Goal: Information Seeking & Learning: Find specific fact

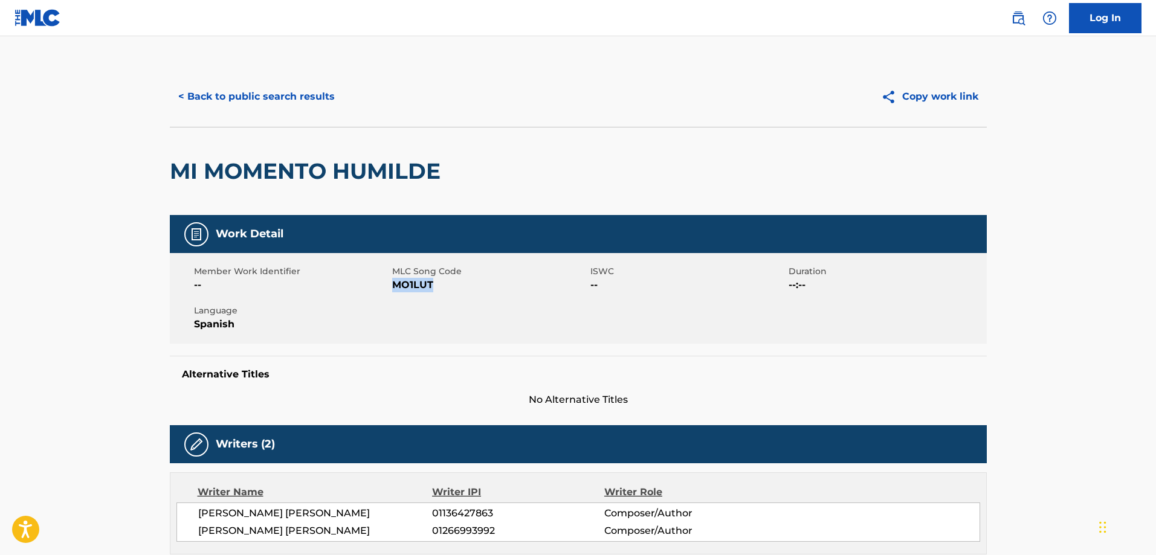
click at [291, 98] on button "< Back to public search results" at bounding box center [256, 97] width 173 height 30
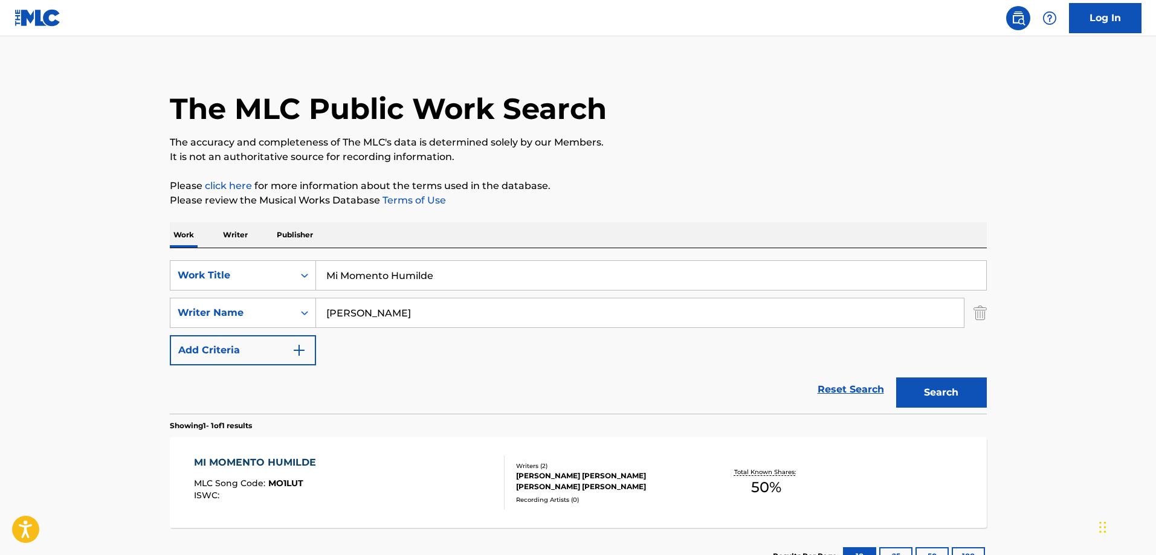
click at [465, 275] on input "Mi Momento Humilde" at bounding box center [651, 275] width 670 height 29
paste input "Se Me Aguito"
type input "Se Me Aguito"
click at [419, 304] on input "[PERSON_NAME]" at bounding box center [640, 312] width 648 height 29
paste input "[PERSON_NAME]"
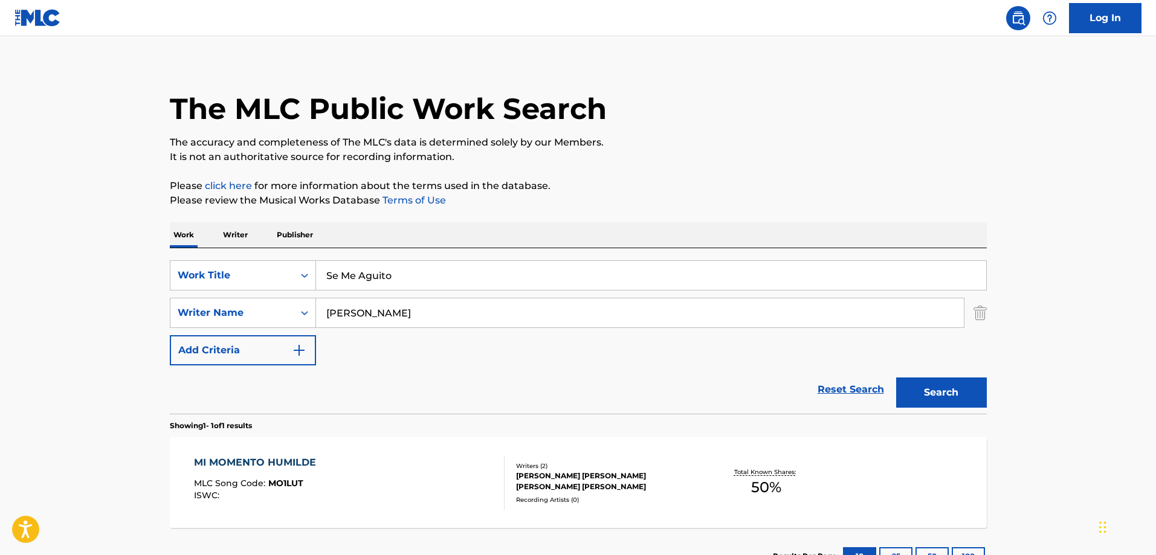
click at [909, 388] on button "Search" at bounding box center [941, 393] width 91 height 30
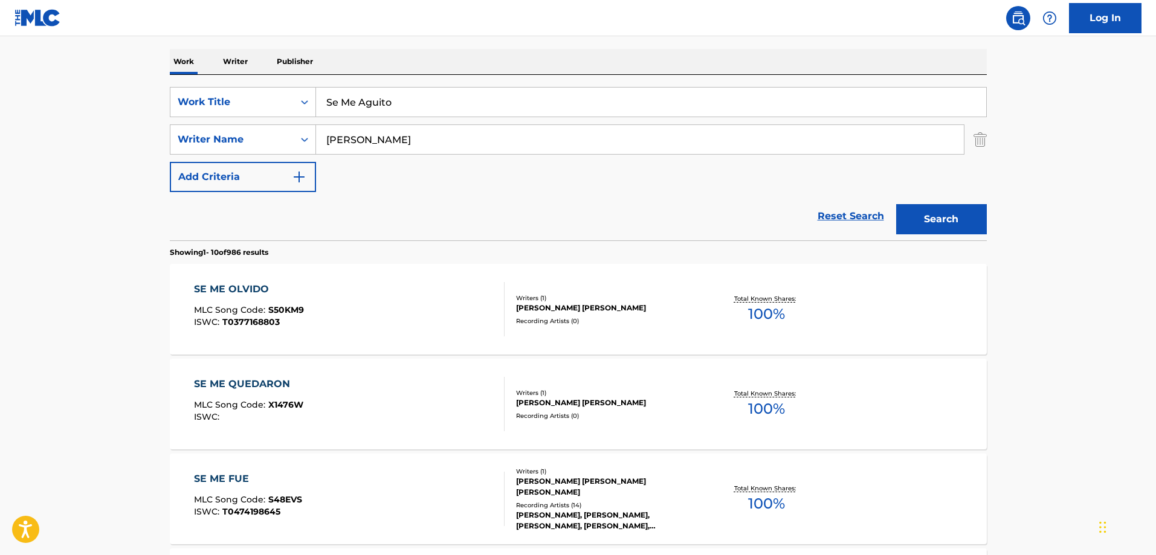
scroll to position [190, 0]
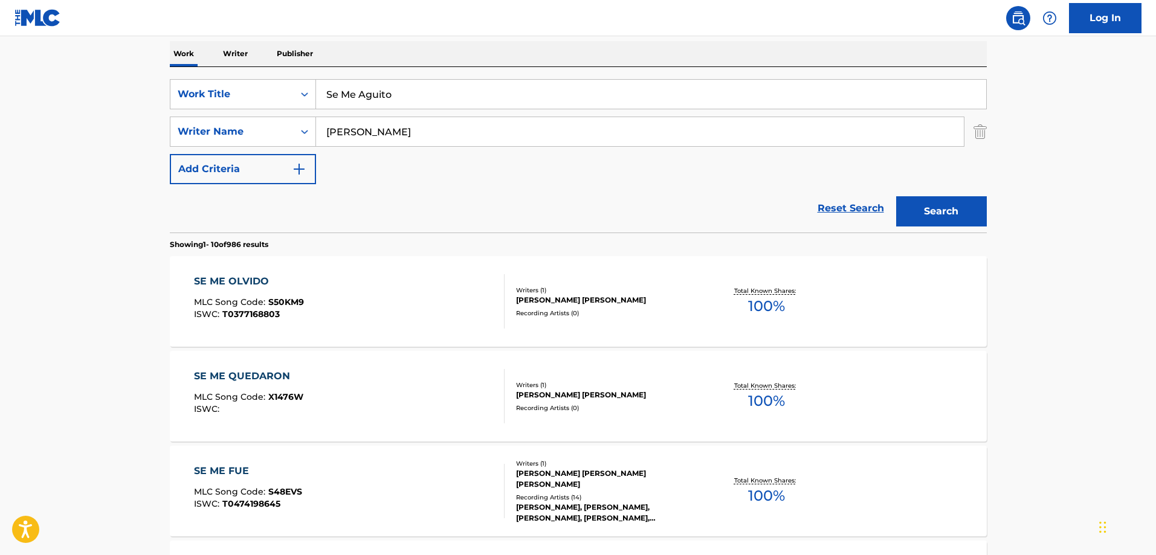
click at [428, 118] on input "[PERSON_NAME]" at bounding box center [640, 131] width 648 height 29
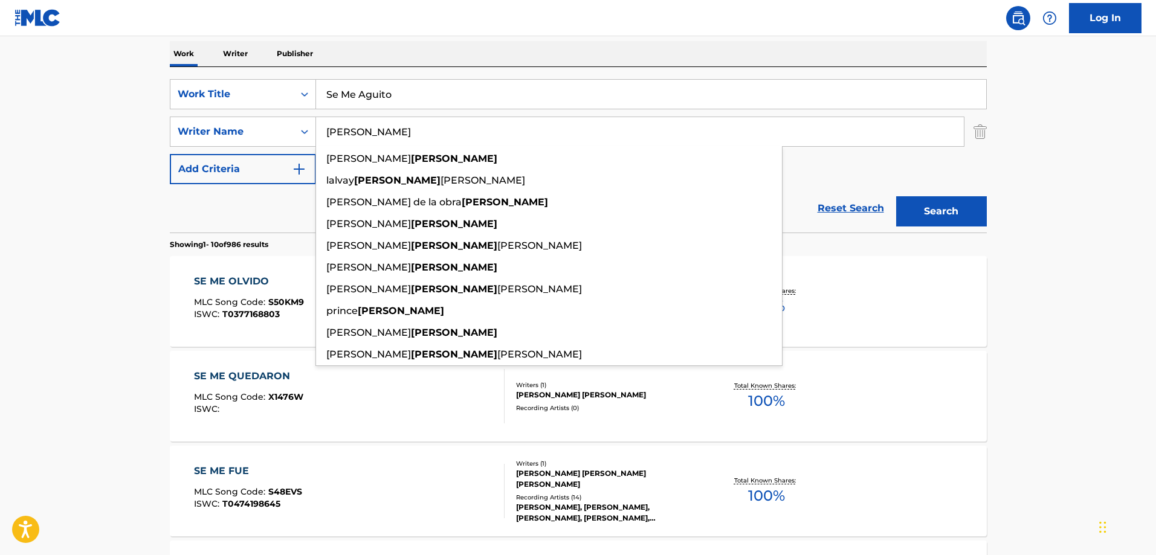
paste input "[PERSON_NAME]"
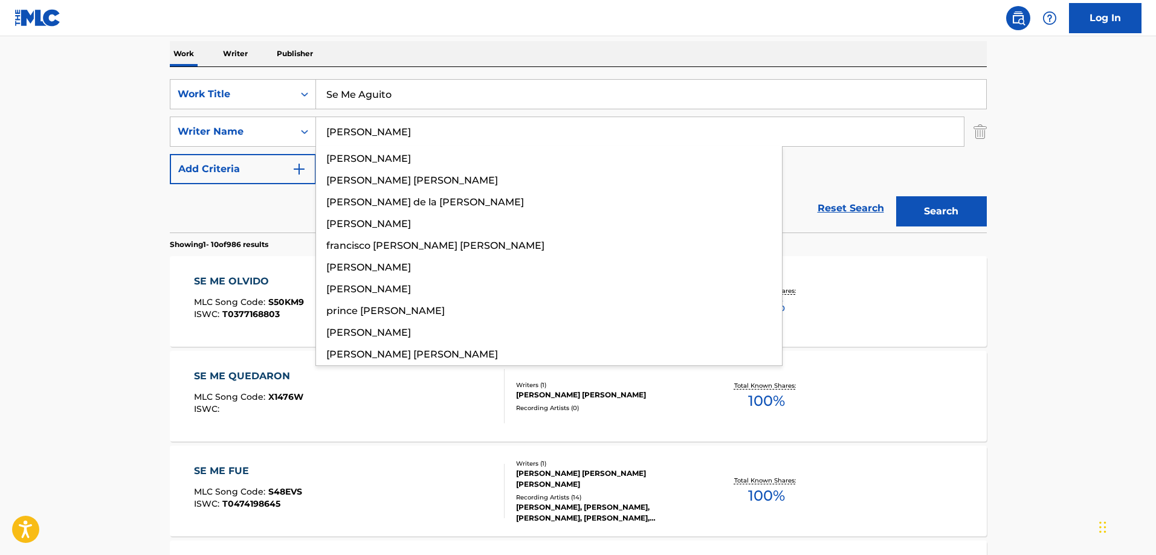
click at [896, 196] on button "Search" at bounding box center [941, 211] width 91 height 30
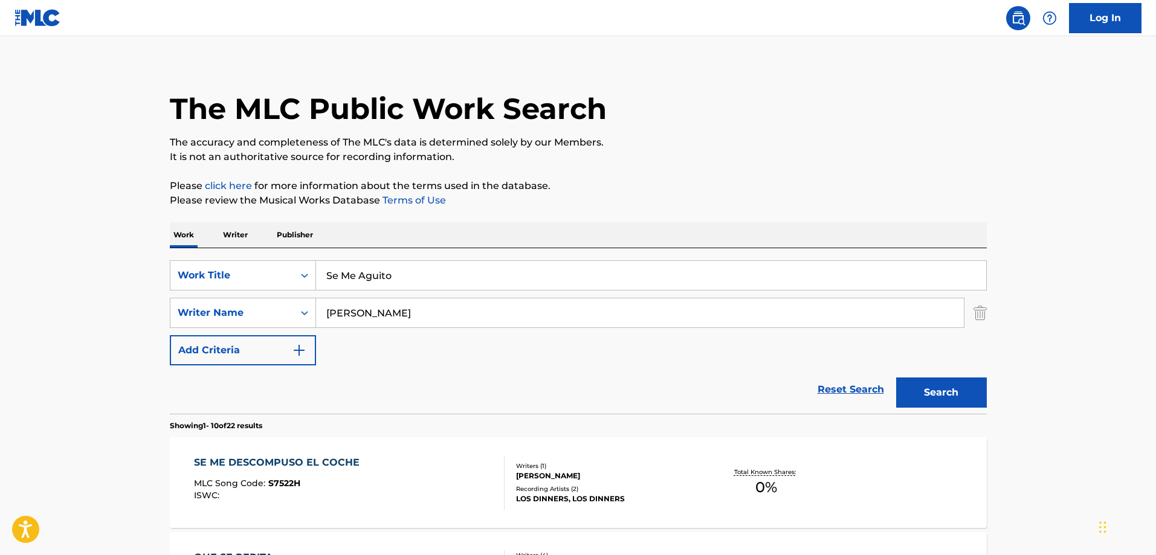
click at [411, 259] on div "SearchWithCriteria7bbbaa2b-4f38-42d3-8934-9926817a083c Work Title Se Me Aguito …" at bounding box center [578, 331] width 817 height 166
click at [428, 271] on input "Se Me Aguito" at bounding box center [651, 275] width 670 height 29
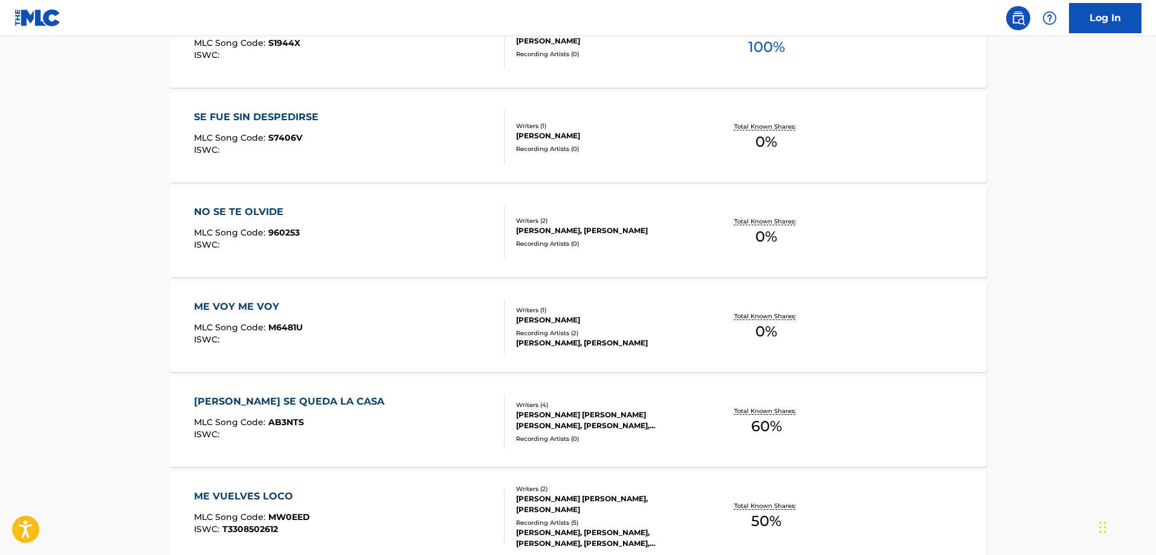
scroll to position [7, 0]
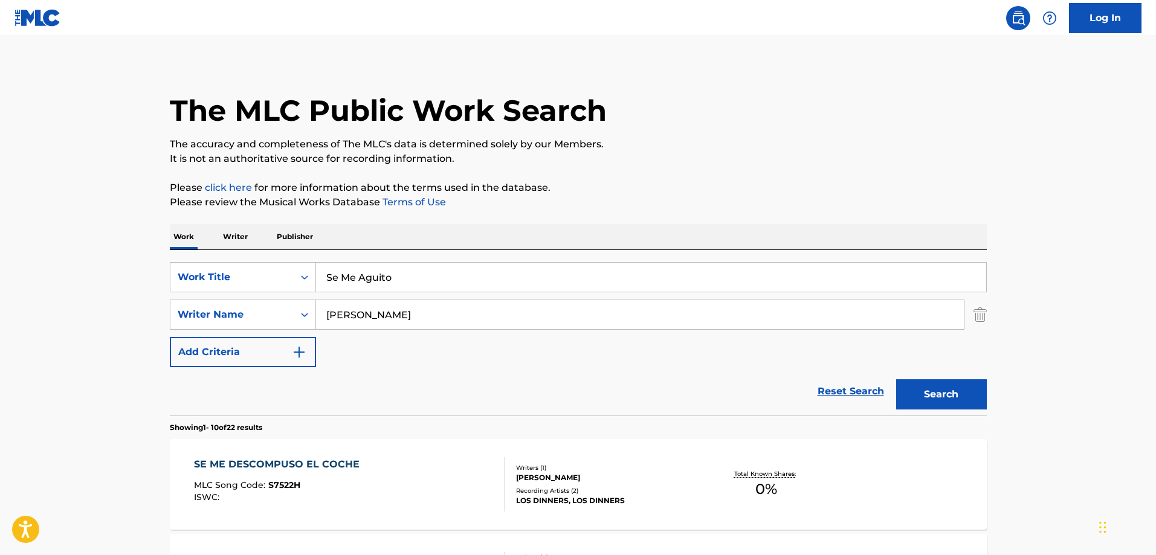
click at [442, 306] on input "[PERSON_NAME]" at bounding box center [640, 314] width 648 height 29
paste input "[PERSON_NAME]"
click at [896, 379] on button "Search" at bounding box center [941, 394] width 91 height 30
drag, startPoint x: 729, startPoint y: 163, endPoint x: 722, endPoint y: 166, distance: 6.5
click at [725, 163] on p "It is not an authoritative source for recording information." at bounding box center [578, 159] width 817 height 14
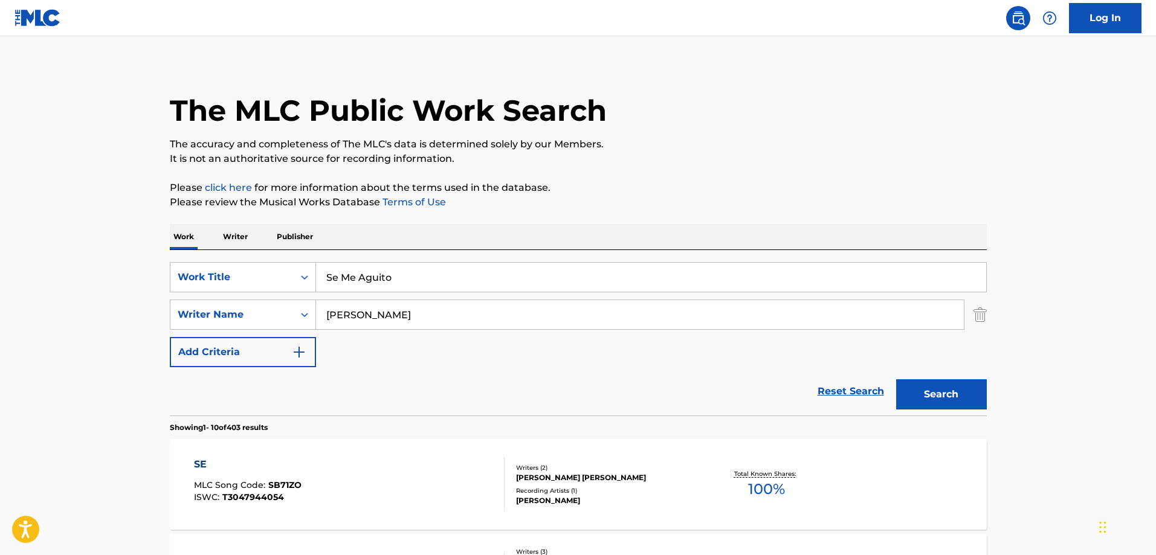
click at [474, 311] on input "[PERSON_NAME]" at bounding box center [640, 314] width 648 height 29
paste input "[PERSON_NAME]"
click at [896, 379] on button "Search" at bounding box center [941, 394] width 91 height 30
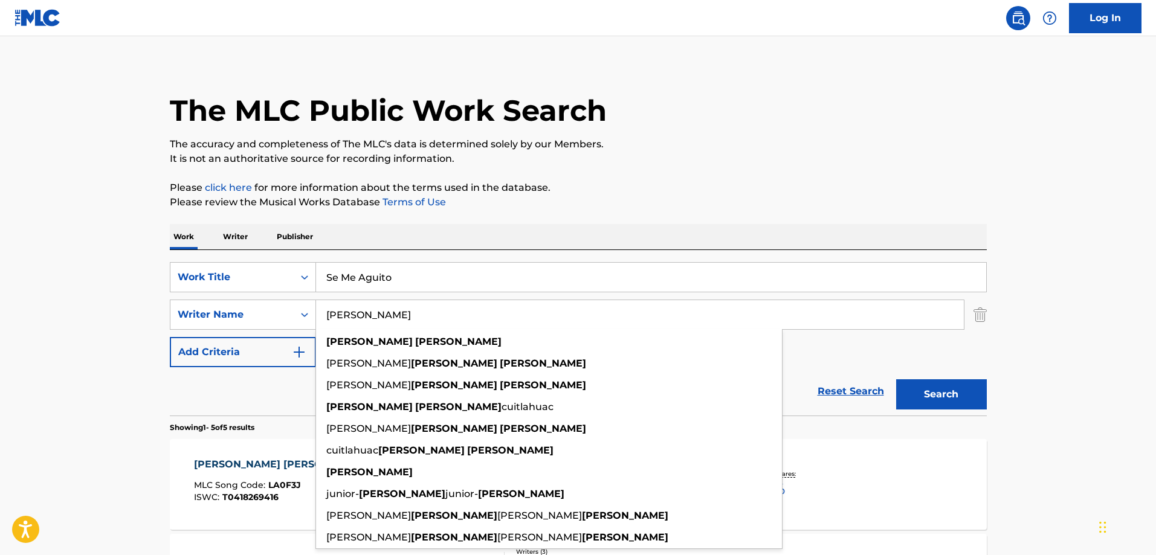
click at [887, 105] on div "The MLC Public Work Search" at bounding box center [578, 104] width 817 height 88
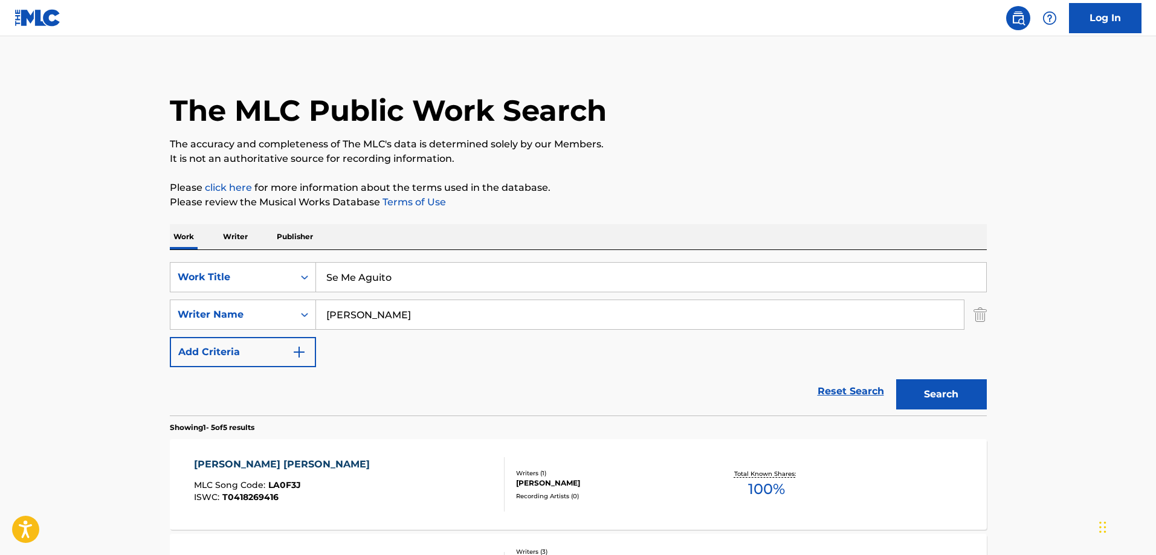
click at [455, 314] on input "[PERSON_NAME]" at bounding box center [640, 314] width 648 height 29
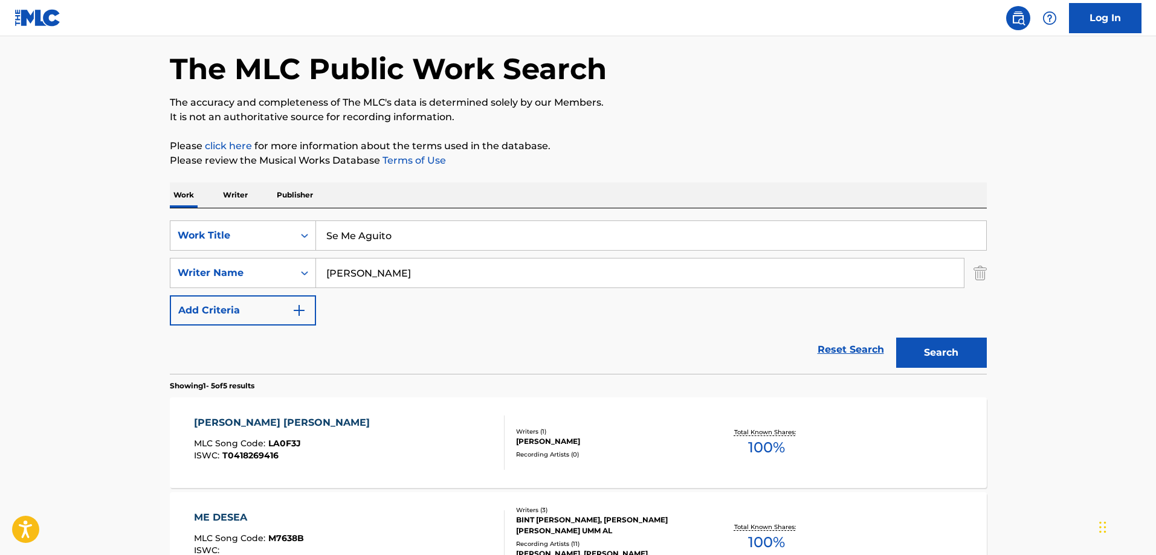
scroll to position [67, 0]
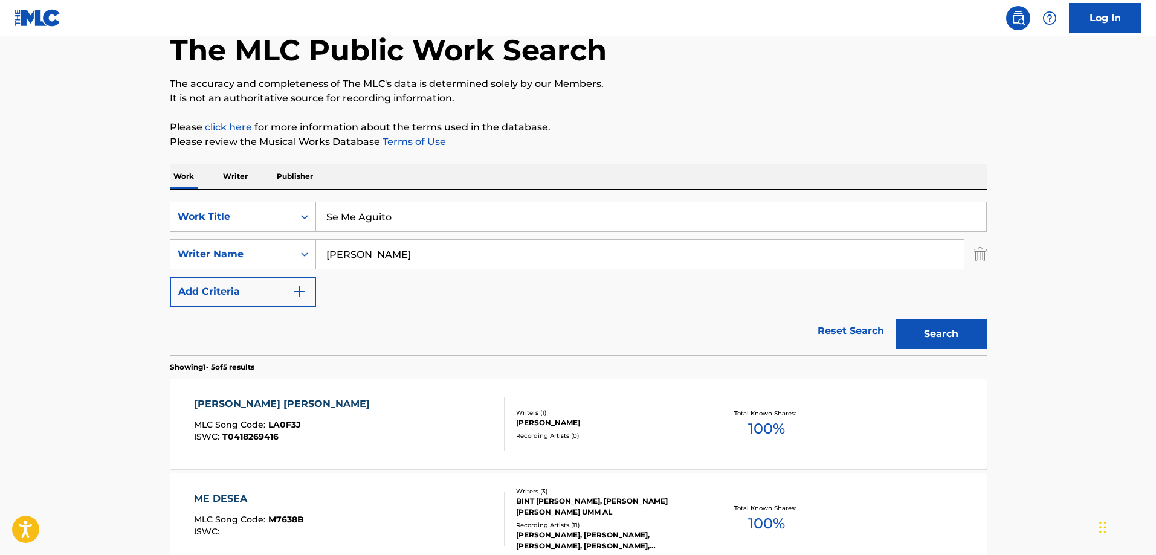
click at [396, 256] on input "[PERSON_NAME]" at bounding box center [640, 254] width 648 height 29
click at [434, 204] on input "Se Me Aguito" at bounding box center [651, 216] width 670 height 29
click at [387, 256] on input "[PERSON_NAME]" at bounding box center [640, 254] width 648 height 29
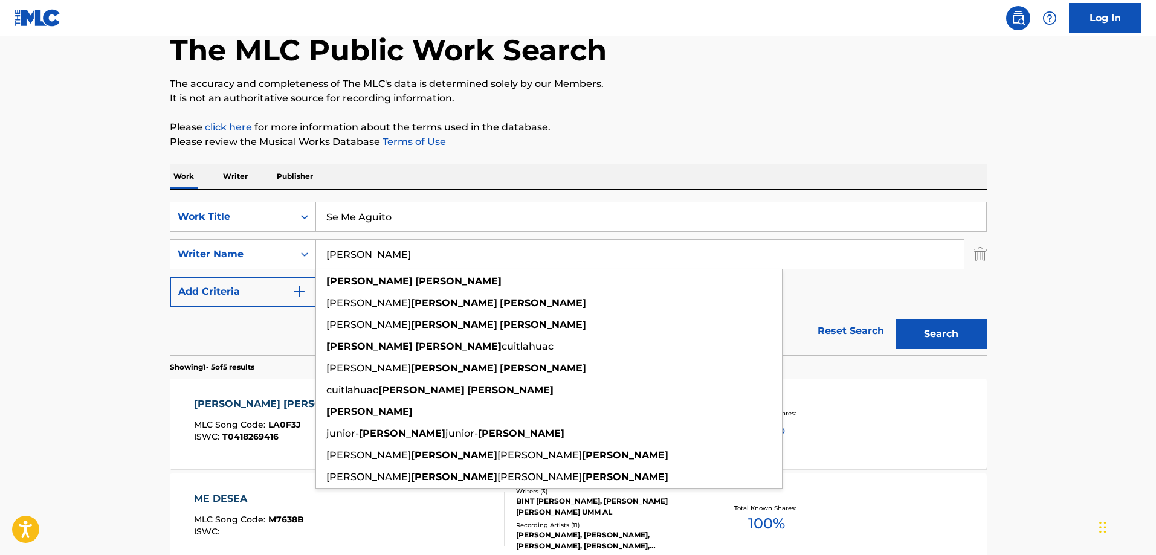
paste input "Search Form"
type input "[PERSON_NAME]"
click at [896, 319] on button "Search" at bounding box center [941, 334] width 91 height 30
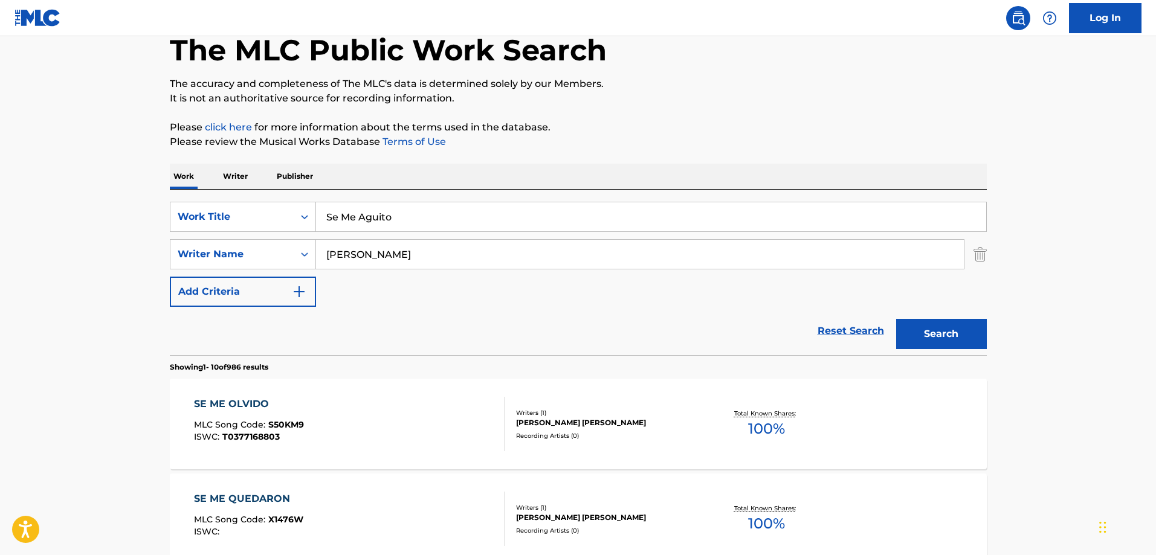
click at [407, 204] on input "Se Me Aguito" at bounding box center [651, 216] width 670 height 29
paste input "No Eres La Opcion"
type input "No Eres La Opcion"
click at [428, 289] on div "SearchWithCriteria7bbbaa2b-4f38-42d3-8934-9926817a083c Work Title No Eres La Op…" at bounding box center [578, 254] width 817 height 105
click at [403, 266] on input "[PERSON_NAME]" at bounding box center [640, 254] width 648 height 29
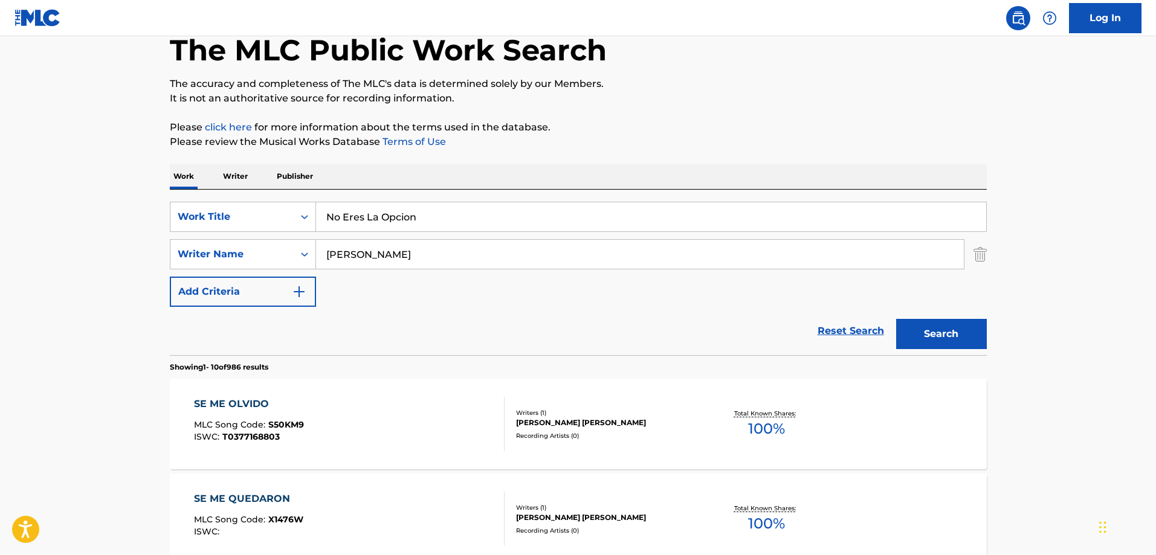
paste input "[PERSON_NAME]"
type input "[PERSON_NAME]"
click at [896, 319] on button "Search" at bounding box center [941, 334] width 91 height 30
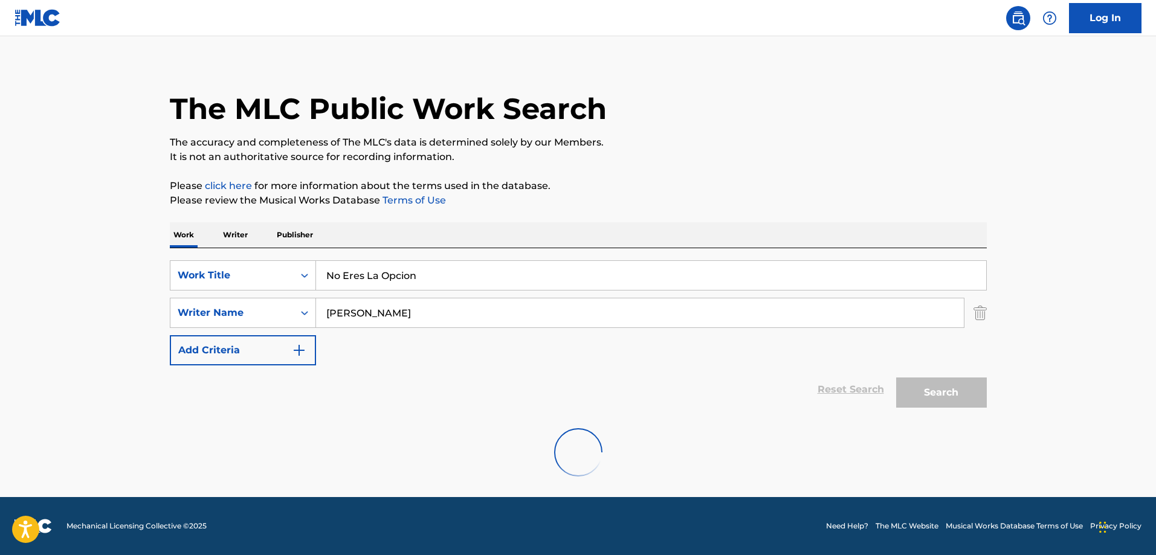
scroll to position [8, 0]
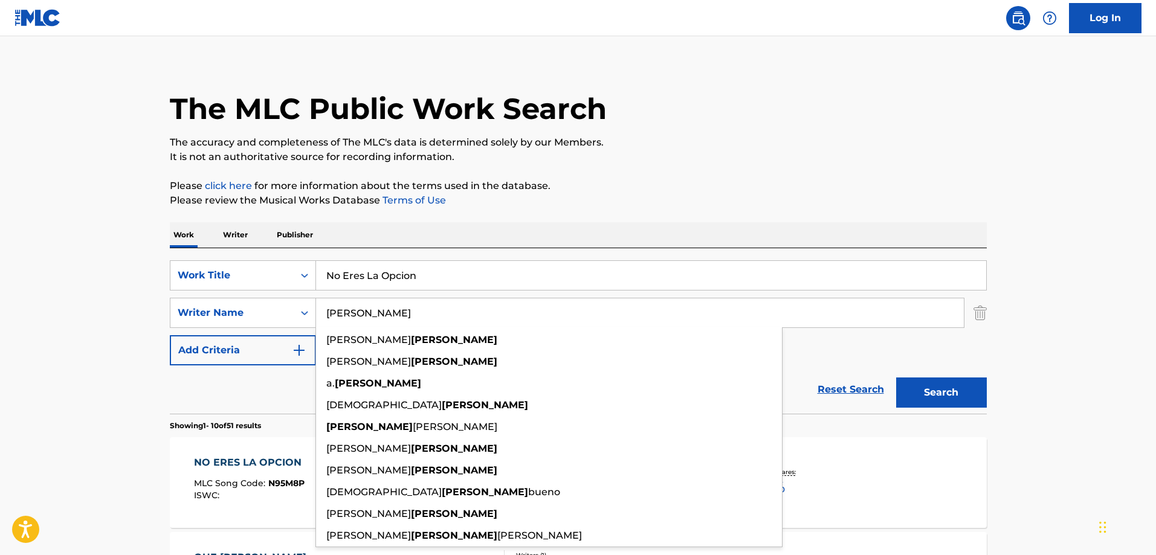
click at [892, 144] on p "The accuracy and completeness of The MLC's data is determined solely by our Mem…" at bounding box center [578, 142] width 817 height 14
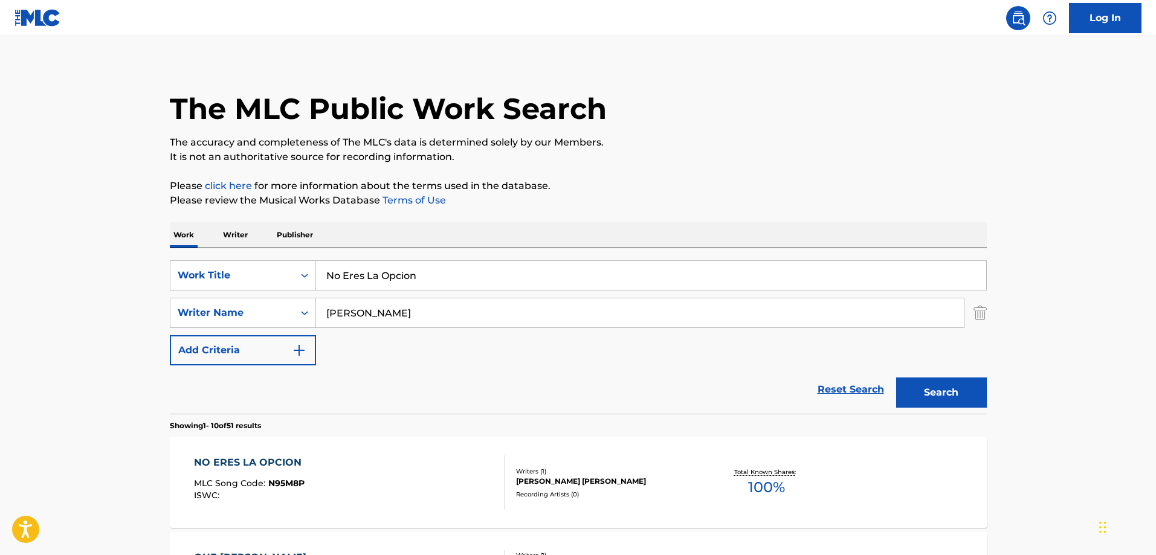
click at [355, 472] on div "NO ERES LA OPCION MLC Song Code : N95M8P ISWC :" at bounding box center [349, 482] width 310 height 54
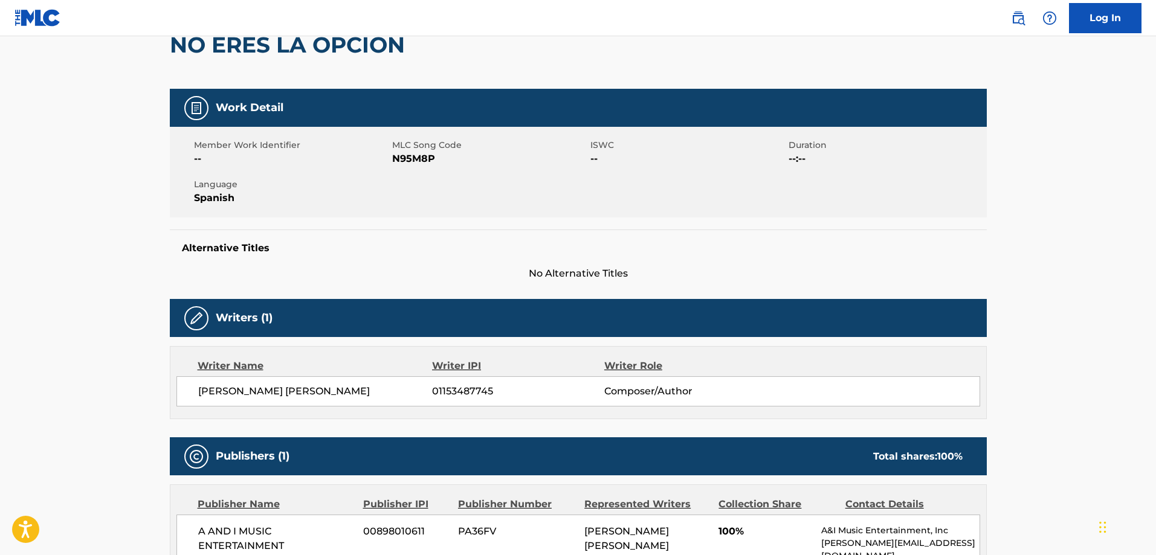
scroll to position [16, 0]
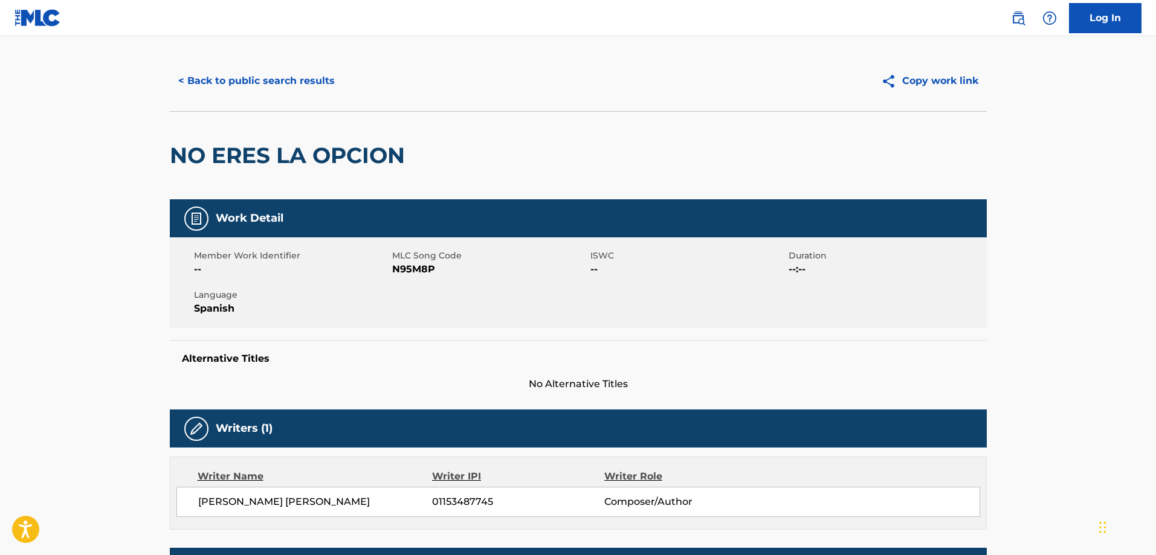
click at [403, 274] on span "N95M8P" at bounding box center [489, 269] width 195 height 14
copy span "N95M8P"
click at [242, 80] on button "< Back to public search results" at bounding box center [256, 81] width 173 height 30
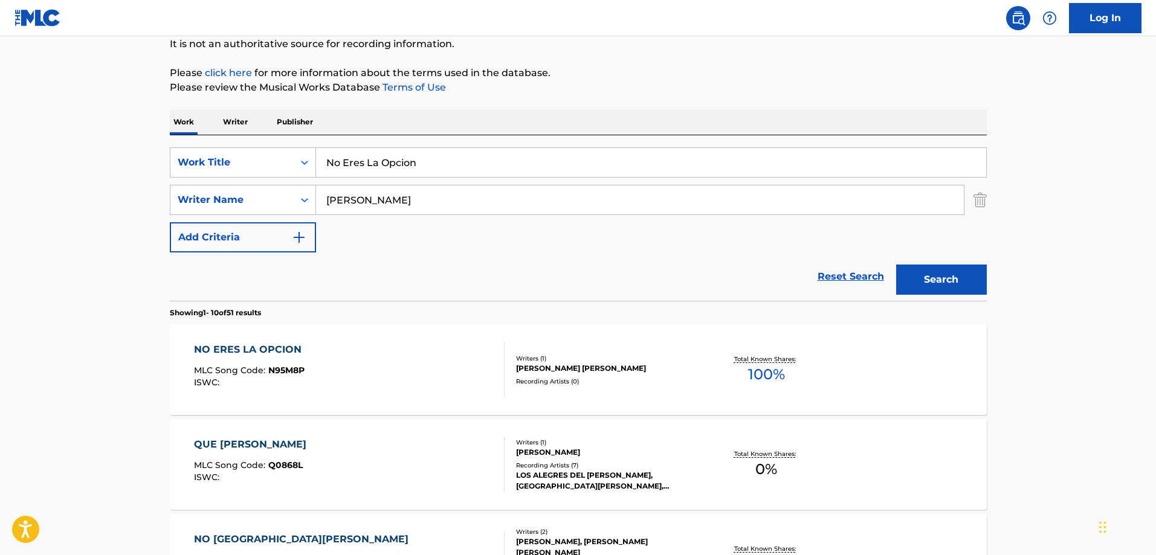
scroll to position [188, 0]
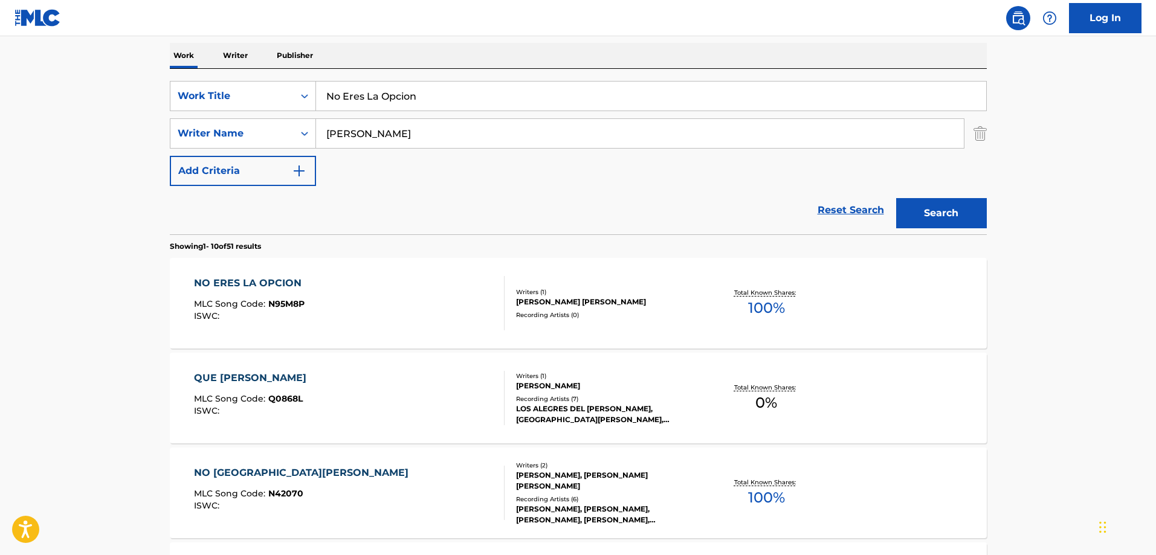
click at [390, 99] on input "No Eres La Opcion" at bounding box center [651, 96] width 670 height 29
paste input "Hello Kitty"
type input "Hello Kitty"
drag, startPoint x: 45, startPoint y: 138, endPoint x: 89, endPoint y: 141, distance: 43.6
click at [60, 138] on main "The MLC Public Work Search The accuracy and completeness of The MLC's data is d…" at bounding box center [578, 559] width 1156 height 1422
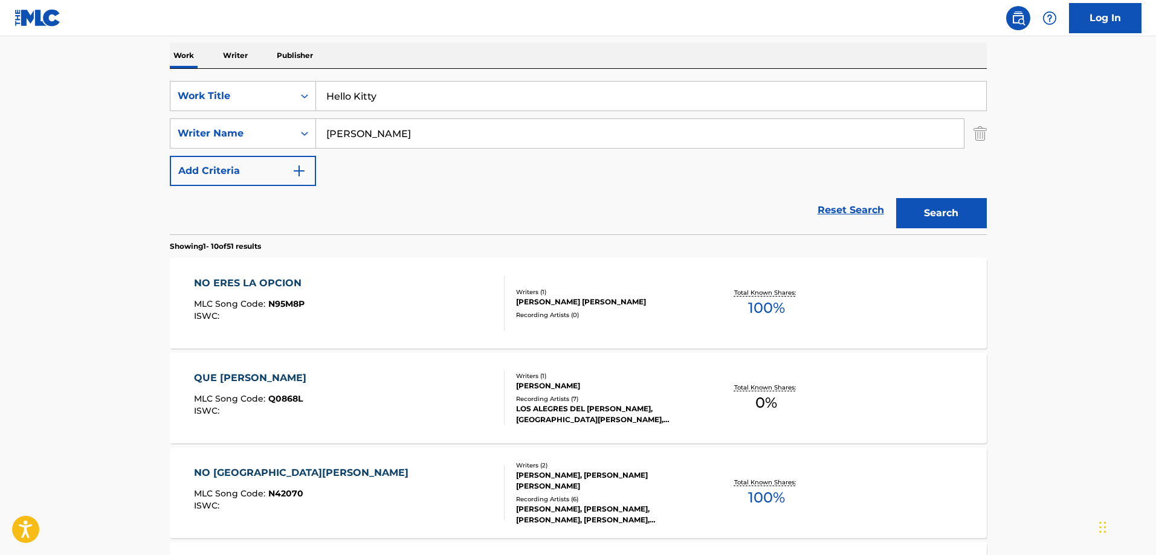
click at [409, 120] on input "[PERSON_NAME]" at bounding box center [640, 133] width 648 height 29
paste input "[PERSON_NAME]"
click at [896, 198] on button "Search" at bounding box center [941, 213] width 91 height 30
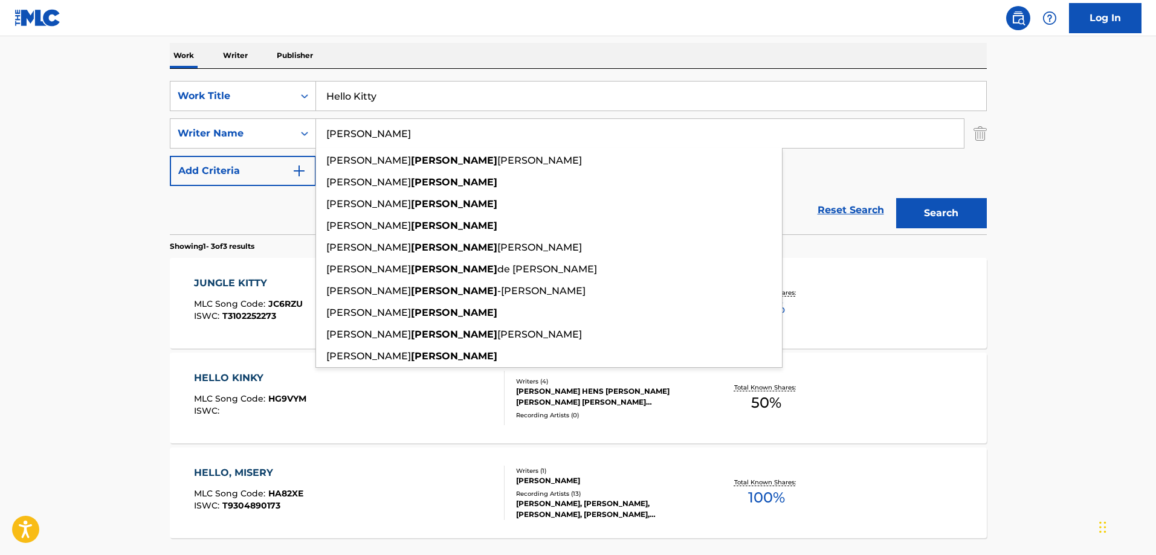
click at [731, 50] on div "Work Writer Publisher" at bounding box center [578, 55] width 817 height 25
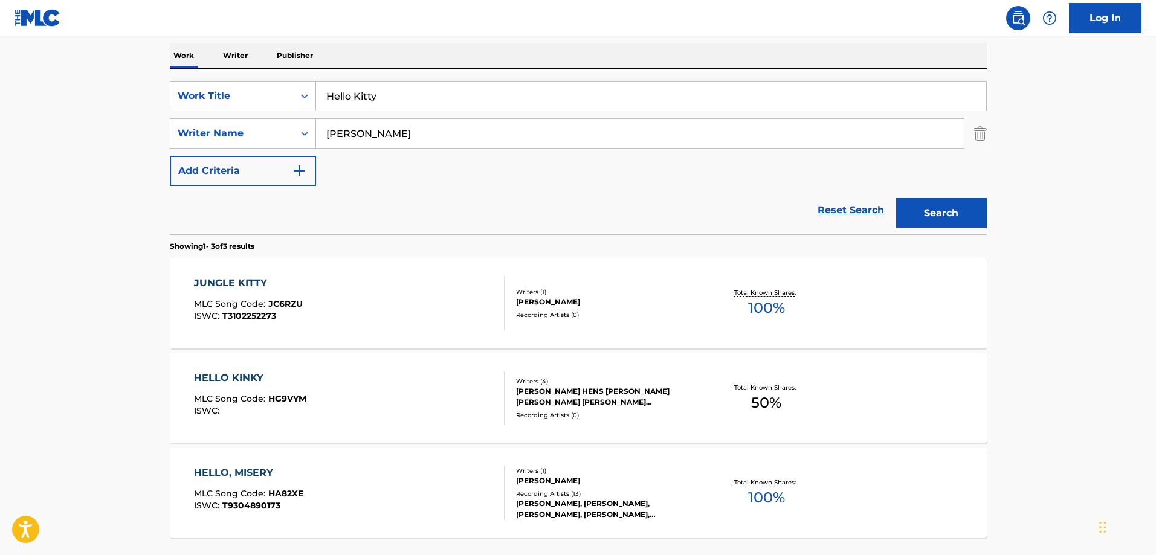
click at [359, 127] on input "[PERSON_NAME]" at bounding box center [640, 133] width 648 height 29
paste input "[PERSON_NAME]"
click at [896, 198] on button "Search" at bounding box center [941, 213] width 91 height 30
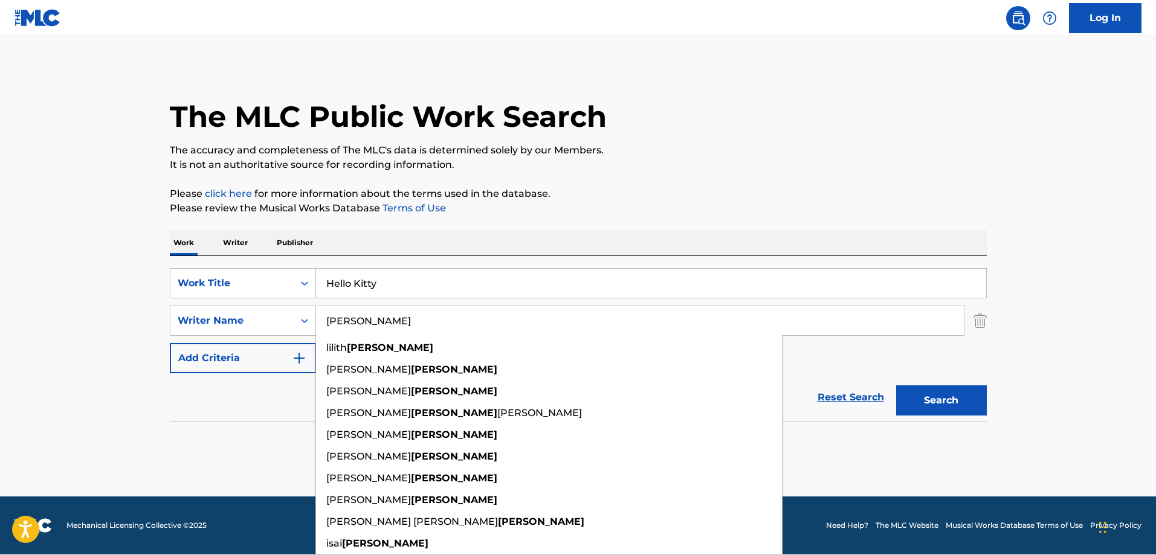
scroll to position [0, 0]
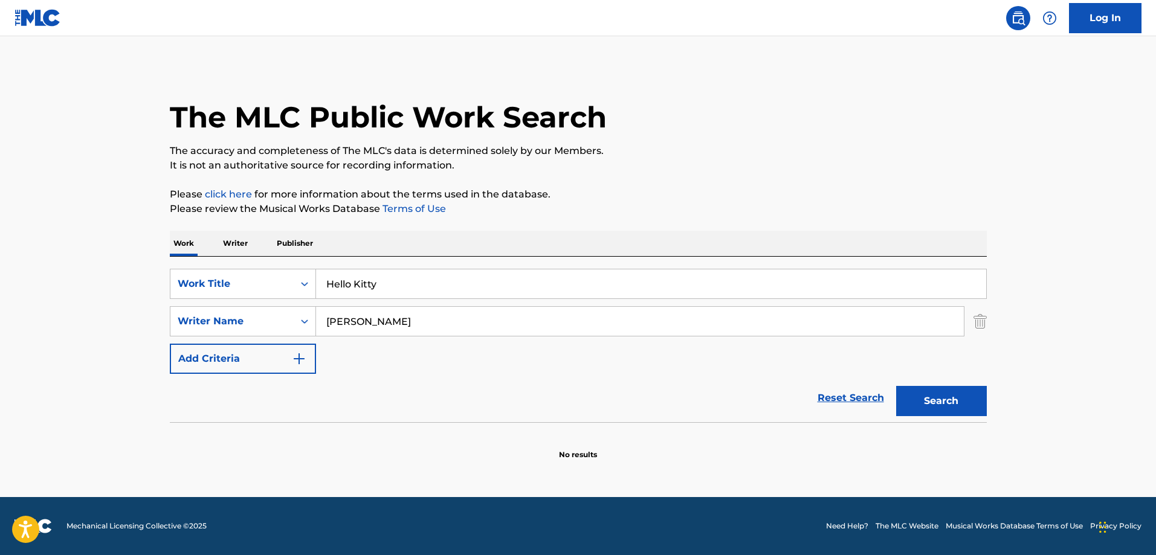
click at [428, 326] on input "[PERSON_NAME]" at bounding box center [640, 321] width 648 height 29
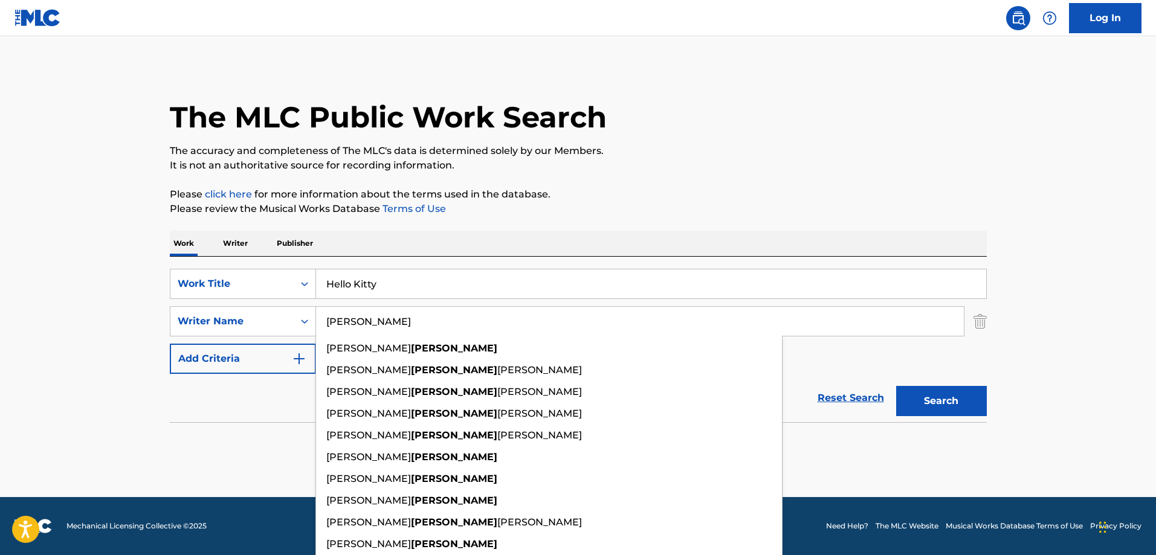
paste input "Niebl"
click at [896, 386] on button "Search" at bounding box center [941, 401] width 91 height 30
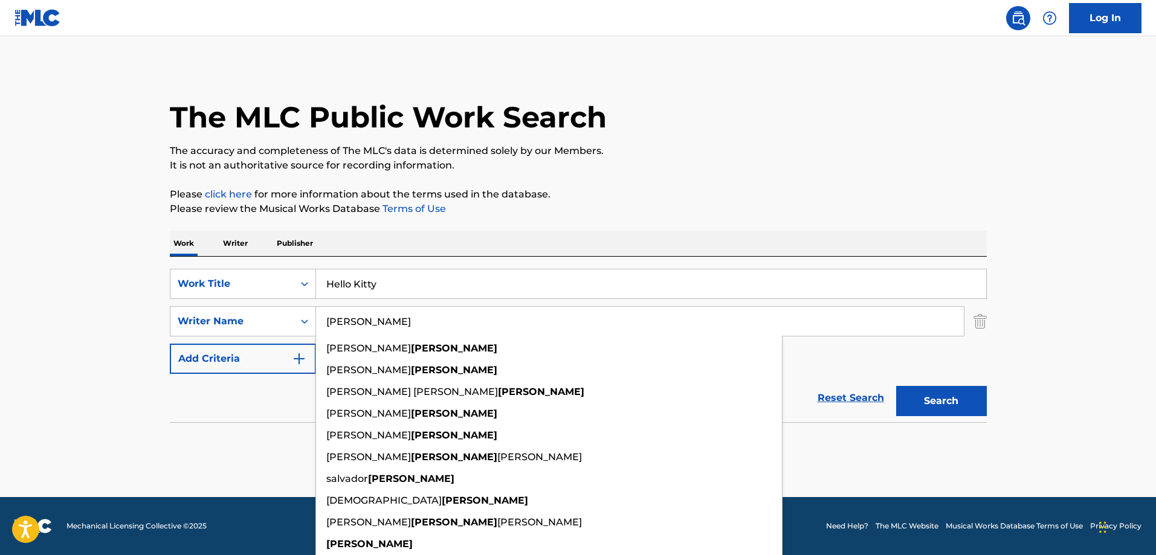
click at [712, 179] on div "The MLC Public Work Search The accuracy and completeness of The MLC's data is d…" at bounding box center [578, 263] width 846 height 394
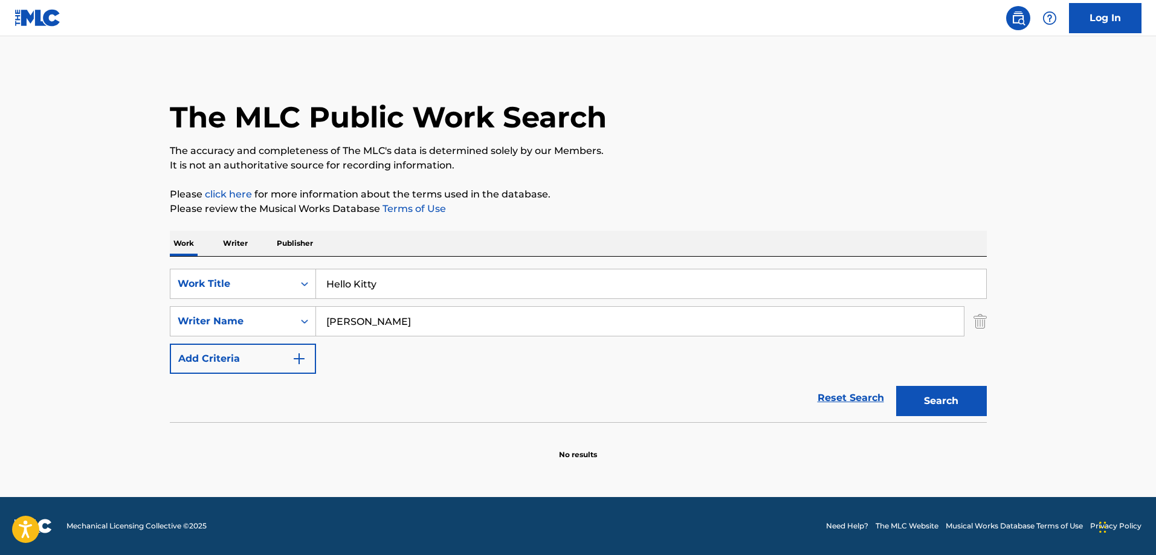
click at [448, 325] on input "[PERSON_NAME]" at bounding box center [640, 321] width 648 height 29
paste input "Torre"
type input "[PERSON_NAME]"
click at [896, 386] on button "Search" at bounding box center [941, 401] width 91 height 30
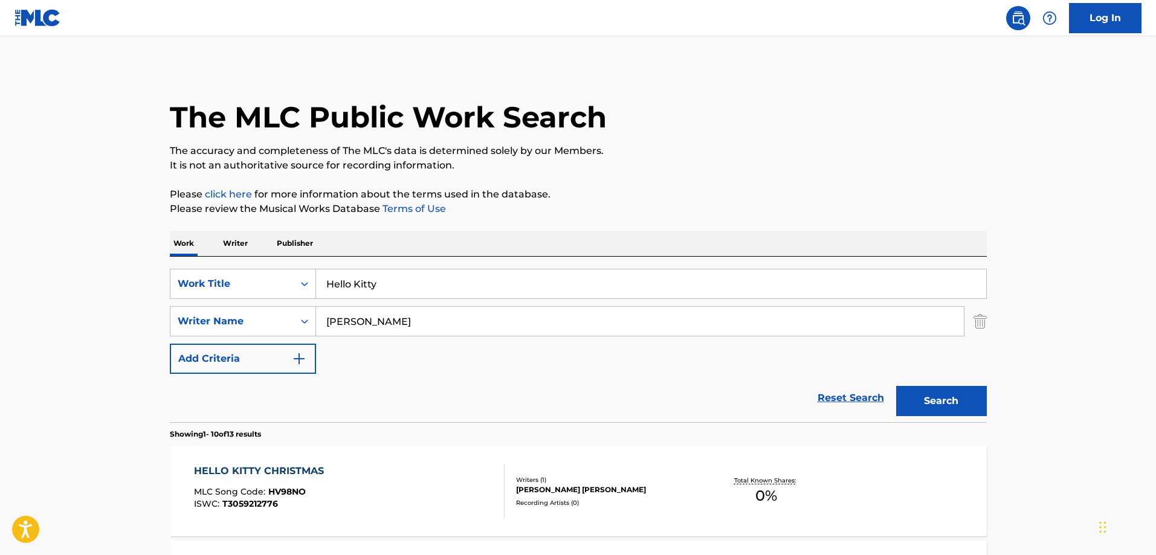
drag, startPoint x: 702, startPoint y: 110, endPoint x: 487, endPoint y: 2, distance: 240.4
click at [703, 110] on div "The MLC Public Work Search" at bounding box center [578, 110] width 817 height 88
drag, startPoint x: 384, startPoint y: 269, endPoint x: 389, endPoint y: 284, distance: 15.9
click at [384, 269] on div "SearchWithCriteria7bbbaa2b-4f38-42d3-8934-9926817a083c Work Title Hello Kitty S…" at bounding box center [578, 340] width 817 height 166
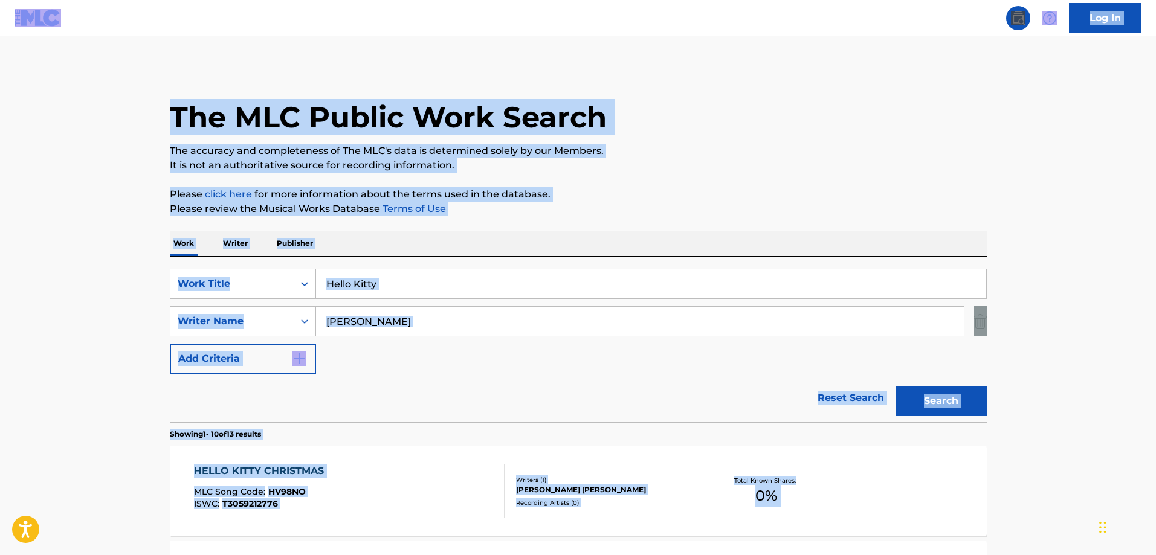
click at [393, 280] on input "Hello Kitty" at bounding box center [651, 283] width 670 height 29
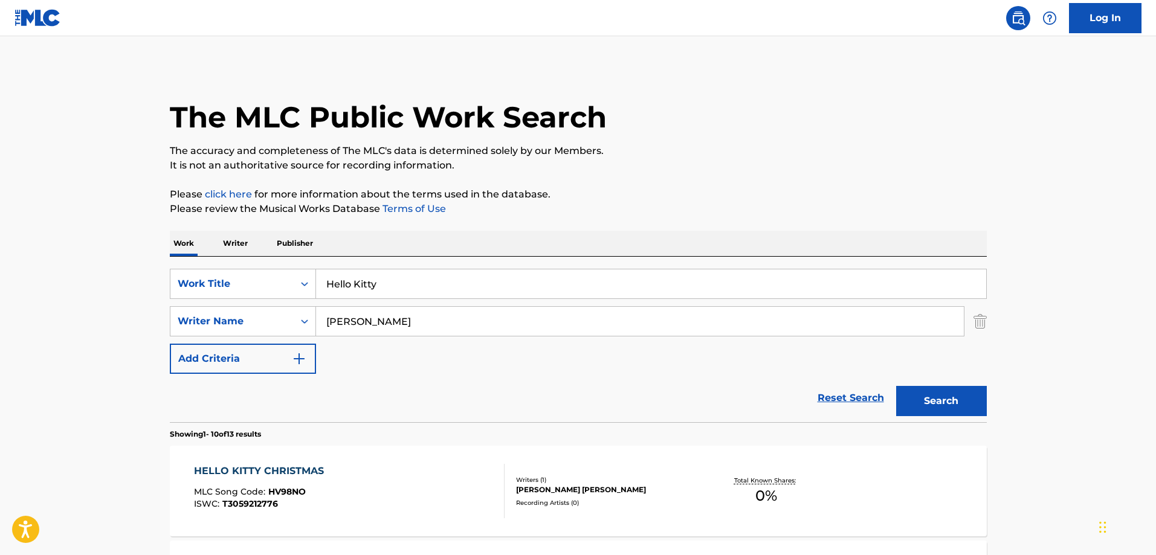
click at [394, 280] on input "Hello Kitty" at bounding box center [651, 283] width 670 height 29
paste input "Si Ya No Existes Tu"
type input "Si Ya No Existes Tu"
click at [420, 402] on div "Reset Search Search" at bounding box center [578, 398] width 817 height 48
click at [420, 323] on input "[PERSON_NAME]" at bounding box center [640, 321] width 648 height 29
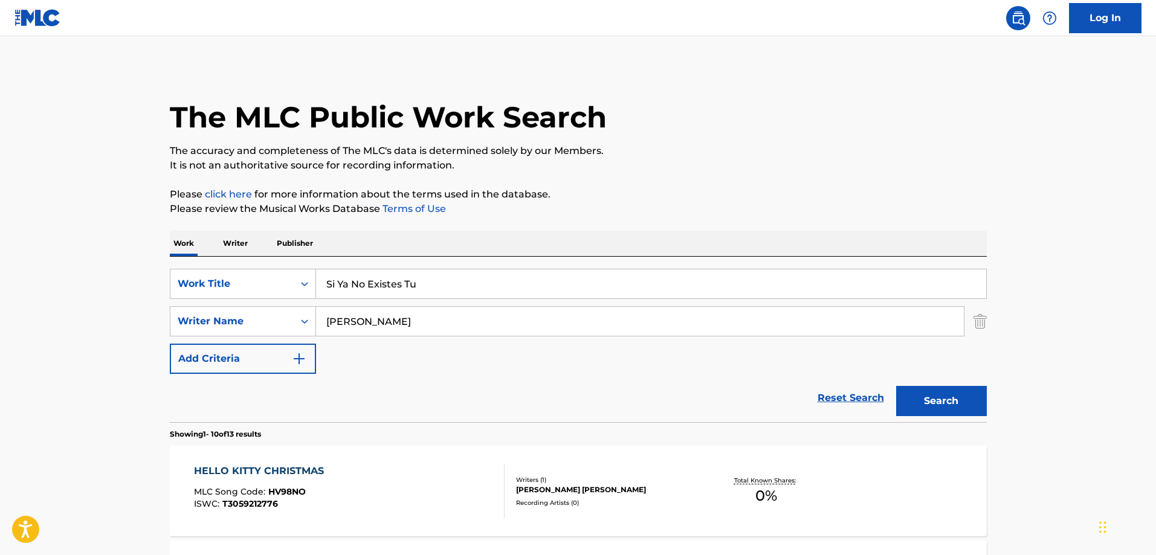
paste input "[PERSON_NAME]"
type input "Talgie"
click at [939, 401] on button "Search" at bounding box center [941, 401] width 91 height 30
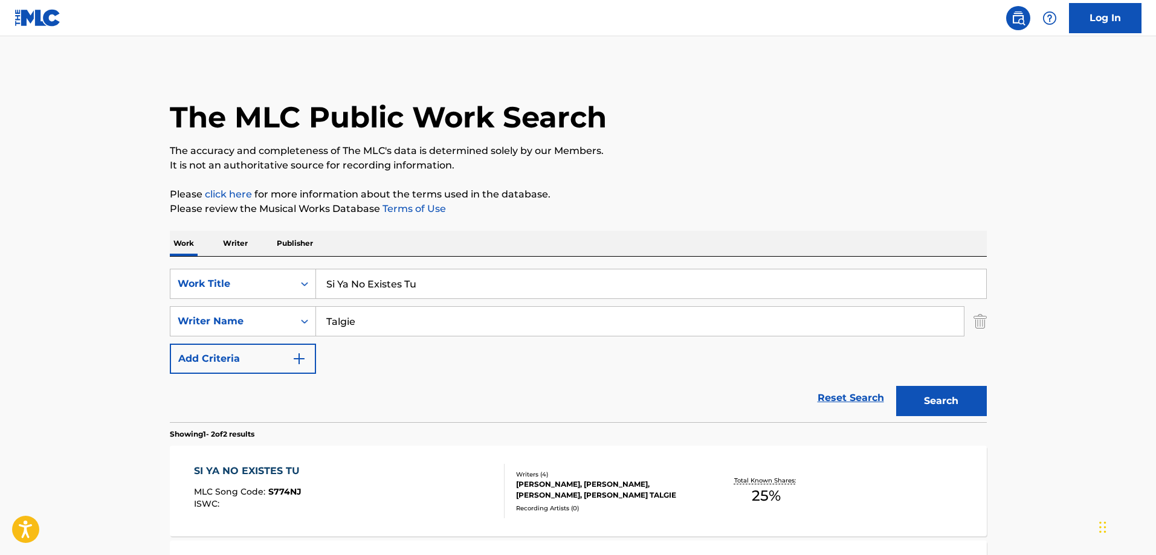
click at [281, 446] on div "SI YA NO EXISTES TU MLC Song Code : S774NJ ISWC : Writers ( 4 ) [PERSON_NAME], …" at bounding box center [578, 491] width 817 height 91
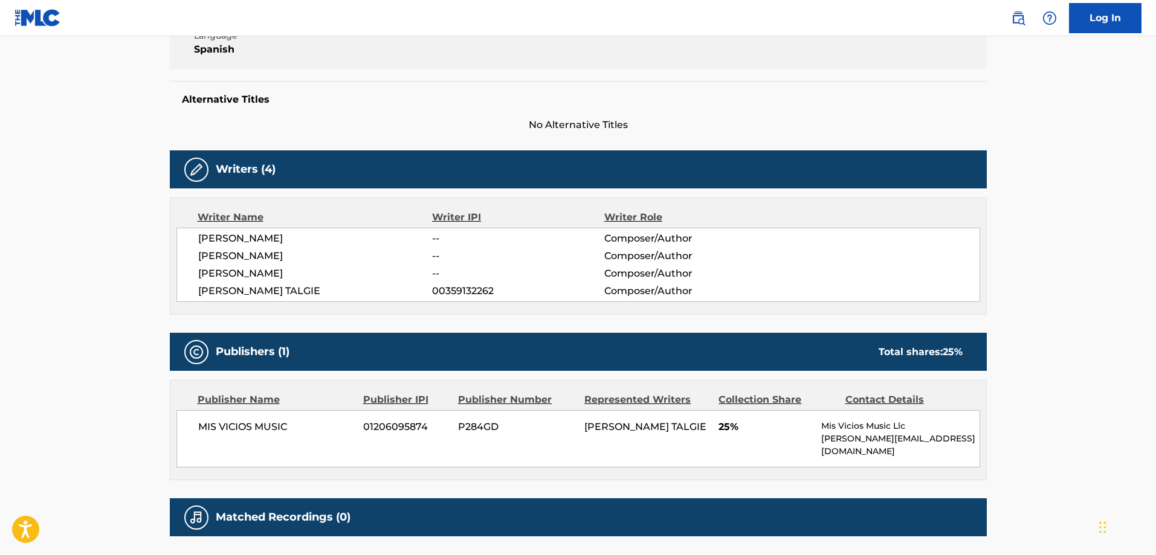
scroll to position [181, 0]
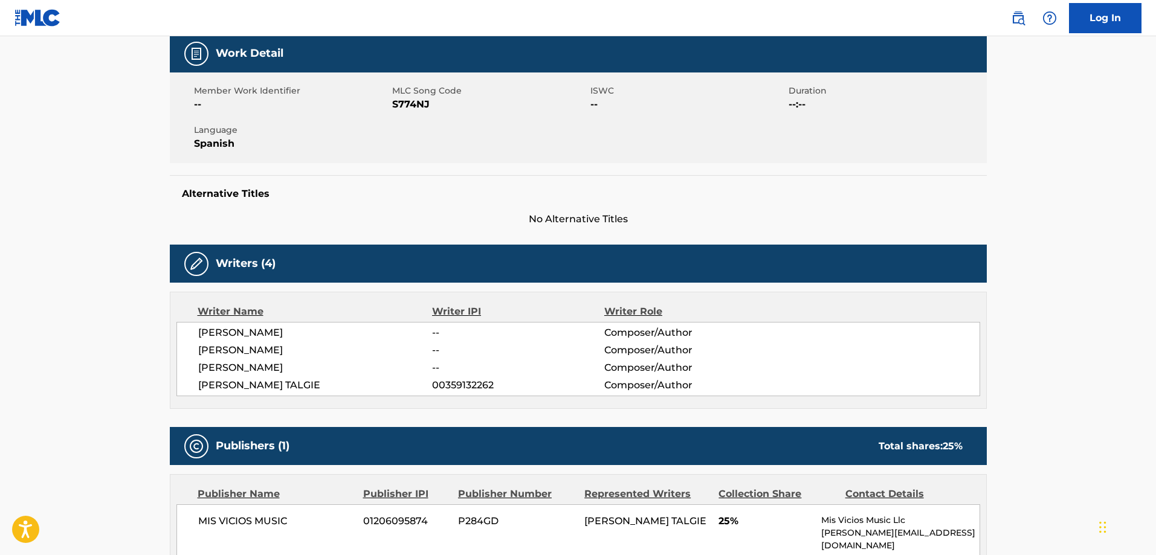
click at [410, 103] on span "S774NJ" at bounding box center [489, 104] width 195 height 14
copy span "S774NJ"
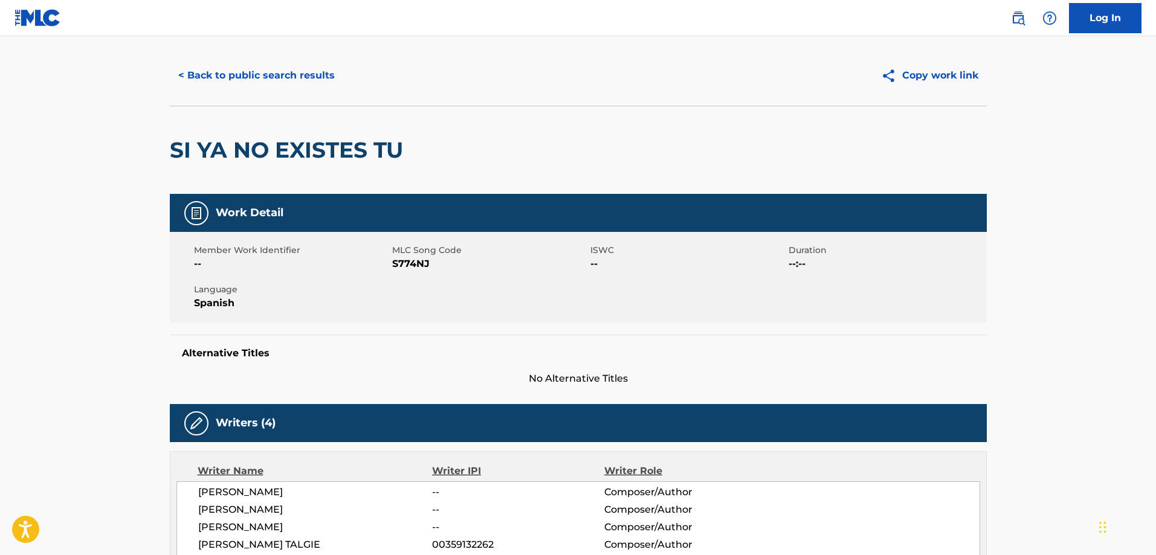
scroll to position [0, 0]
